Goal: Leave review/rating: Share an evaluation or opinion about a product, service, or content

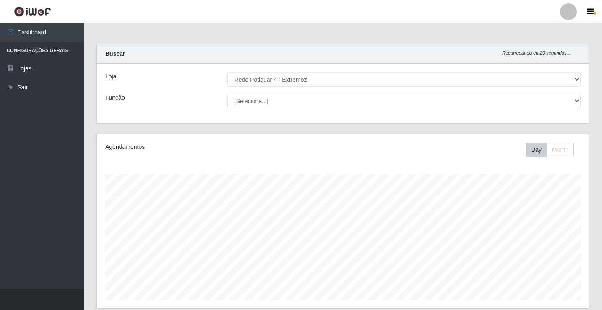
select select "78"
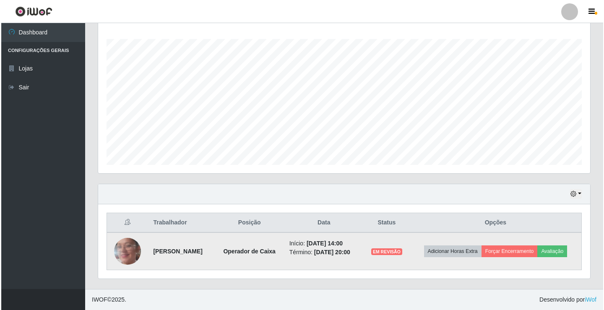
scroll to position [174, 492]
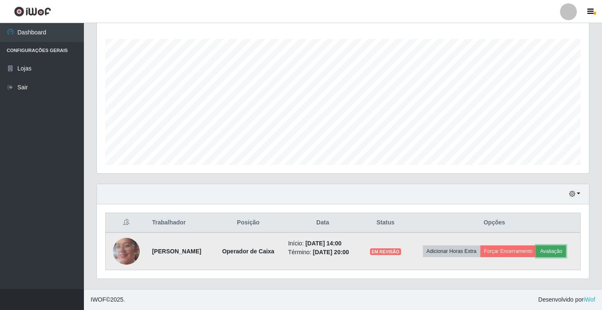
click at [553, 247] on button "Avaliação" at bounding box center [551, 251] width 30 height 12
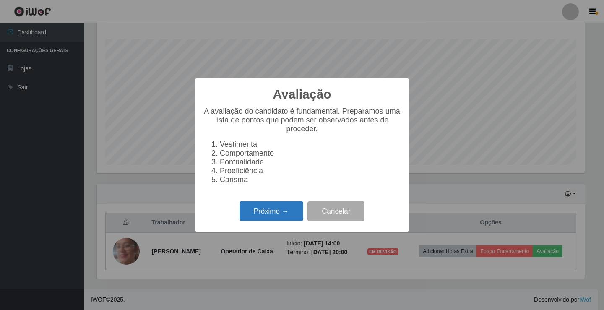
click at [278, 210] on button "Próximo →" at bounding box center [272, 211] width 64 height 20
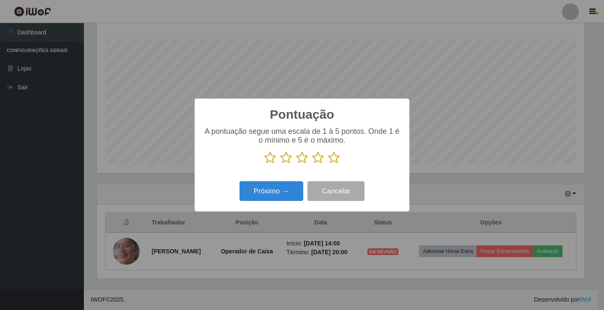
drag, startPoint x: 333, startPoint y: 159, endPoint x: 297, endPoint y: 184, distance: 43.4
click at [333, 160] on icon at bounding box center [334, 157] width 12 height 13
click at [328, 164] on input "radio" at bounding box center [328, 164] width 0 height 0
click at [292, 186] on button "Próximo →" at bounding box center [272, 191] width 64 height 20
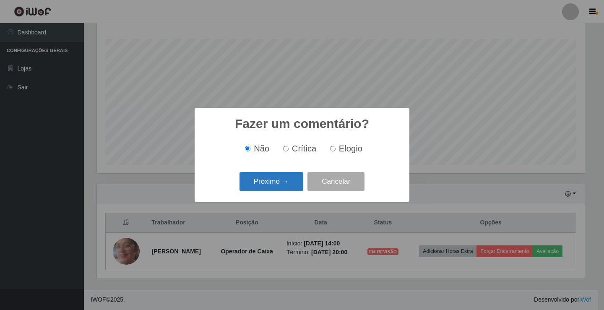
click at [296, 178] on button "Próximo →" at bounding box center [272, 182] width 64 height 20
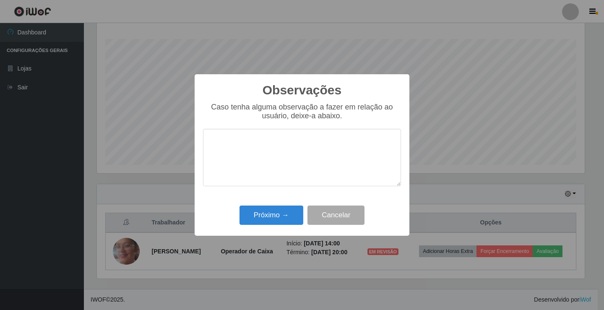
click at [297, 163] on textarea at bounding box center [302, 157] width 198 height 57
type textarea "ATENDIMENTO OTIMO"
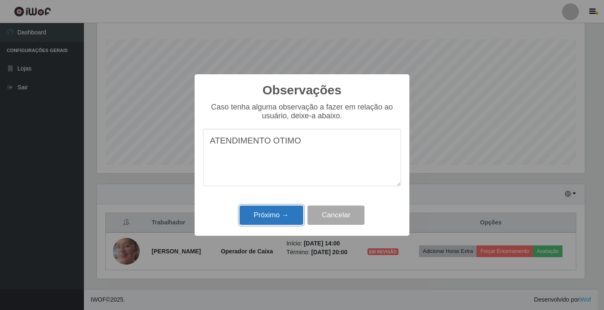
click at [292, 217] on button "Próximo →" at bounding box center [272, 216] width 64 height 20
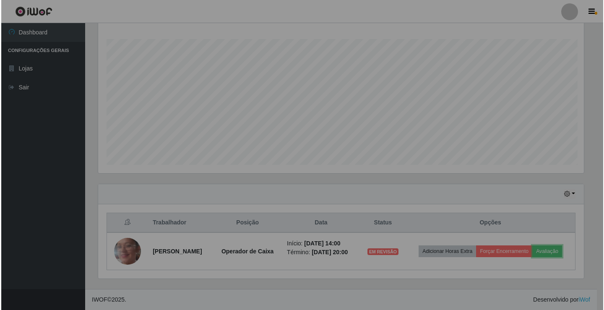
scroll to position [174, 492]
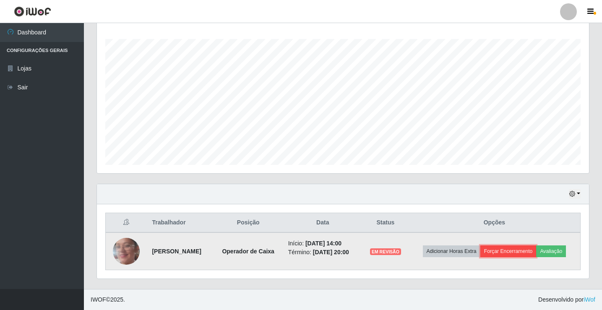
click at [524, 247] on button "Forçar Encerramento" at bounding box center [508, 251] width 56 height 12
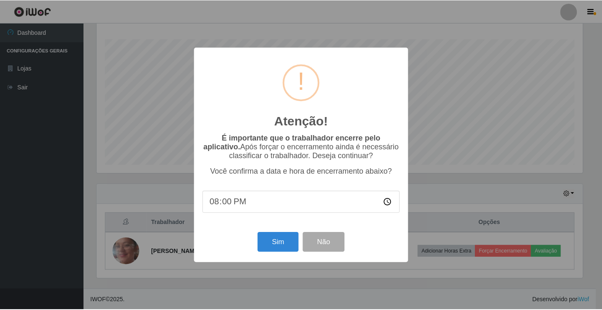
scroll to position [174, 488]
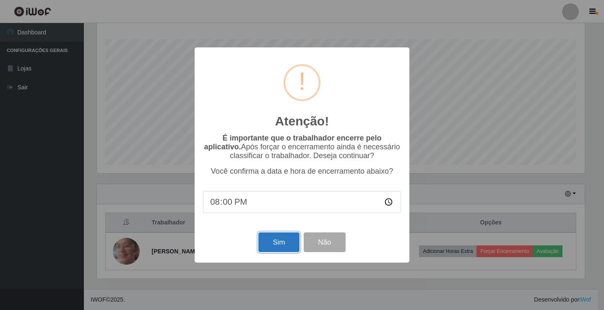
click at [281, 249] on button "Sim" at bounding box center [278, 242] width 41 height 20
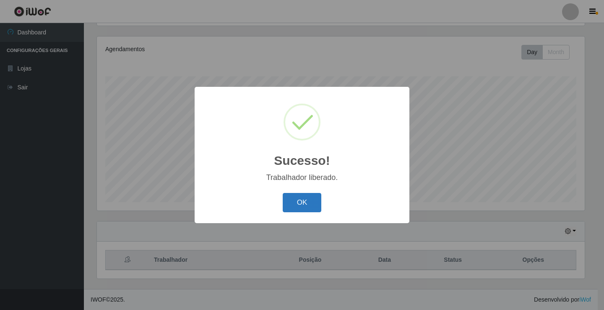
click at [304, 201] on button "OK" at bounding box center [302, 203] width 39 height 20
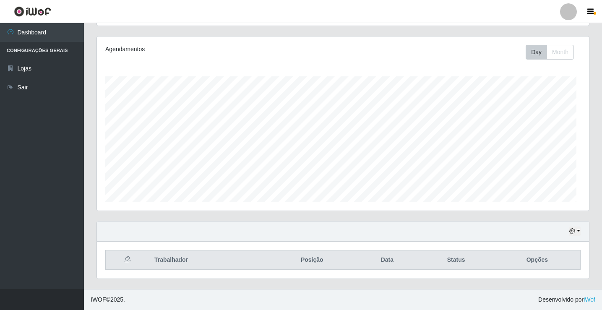
scroll to position [174, 492]
